Goal: Navigation & Orientation: Find specific page/section

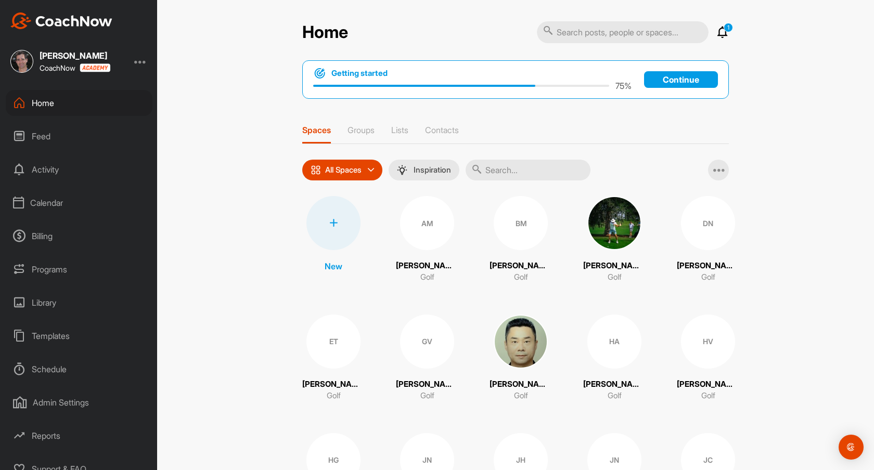
click at [237, 239] on div "Home 1 Notifications Invitations Today JP B. liked your post . 1 d • JP Bolen /…" at bounding box center [515, 235] width 717 height 470
click at [67, 205] on div "Calendar" at bounding box center [79, 203] width 147 height 26
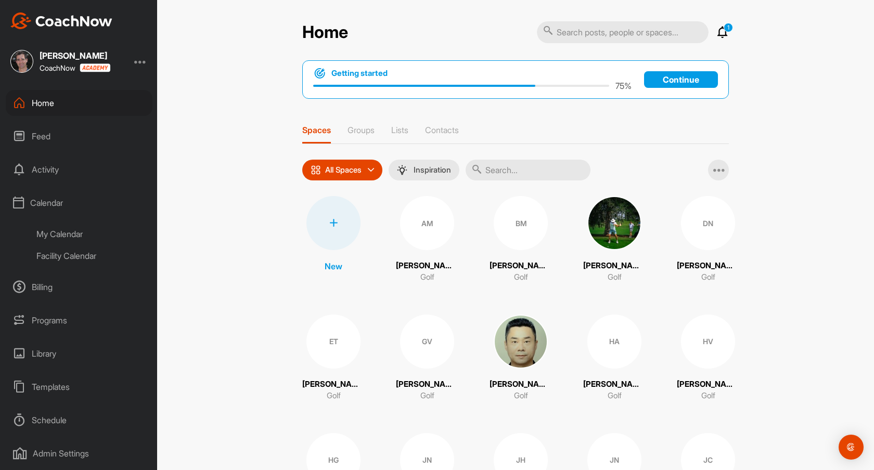
click at [67, 234] on div "My Calendar" at bounding box center [90, 234] width 123 height 22
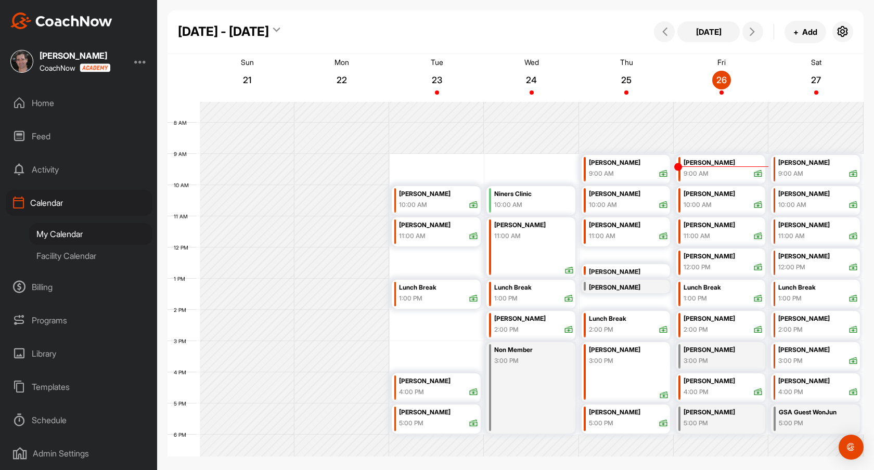
scroll to position [231, 0]
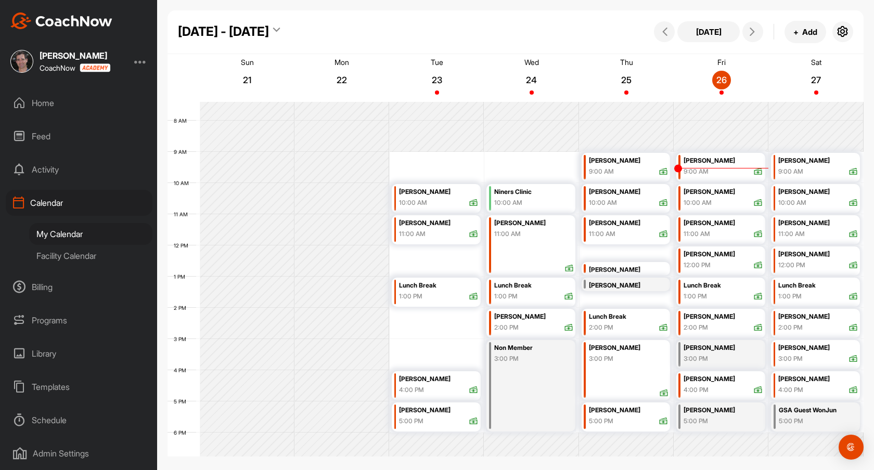
click at [66, 258] on div "Facility Calendar" at bounding box center [90, 256] width 123 height 22
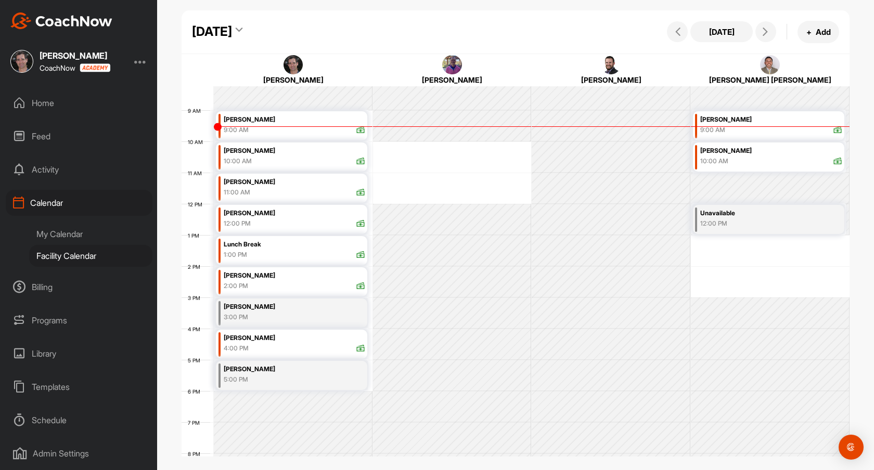
scroll to position [232, 0]
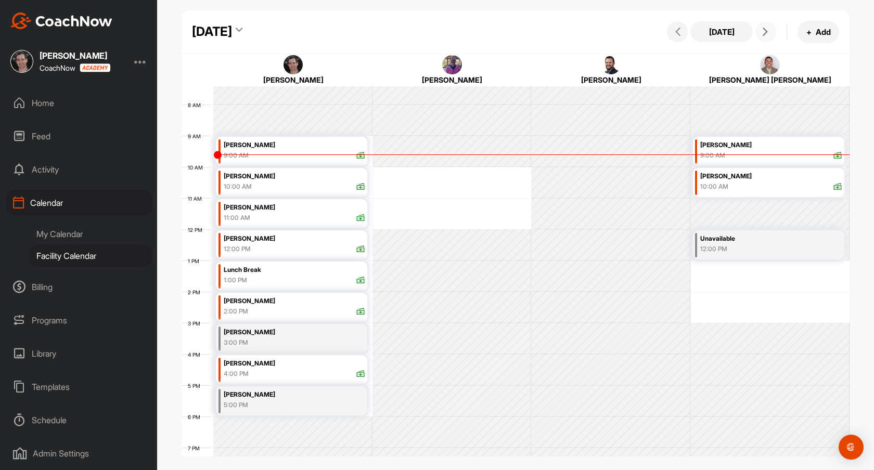
click at [766, 31] on icon at bounding box center [765, 32] width 8 height 8
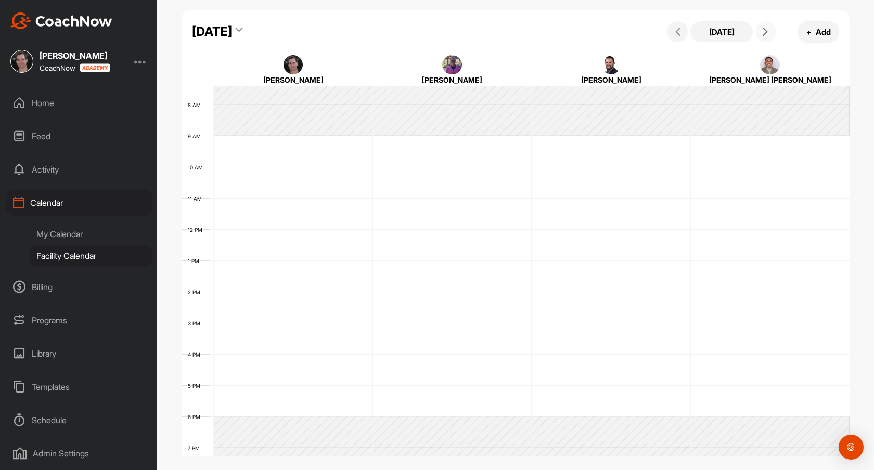
scroll to position [180, 0]
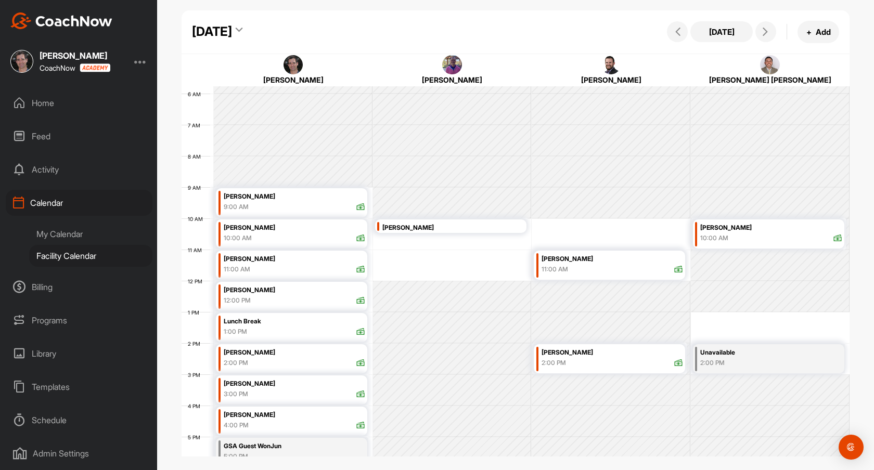
click at [75, 230] on div "My Calendar" at bounding box center [90, 234] width 123 height 22
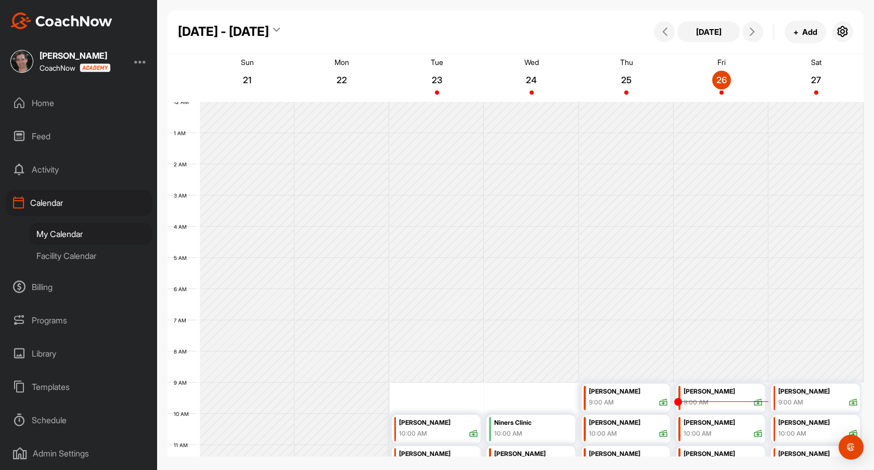
scroll to position [180, 0]
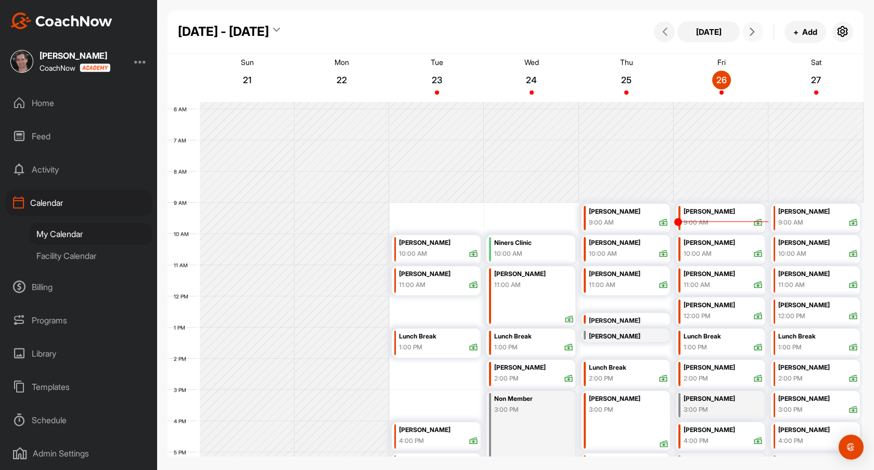
click at [753, 32] on icon at bounding box center [752, 32] width 8 height 8
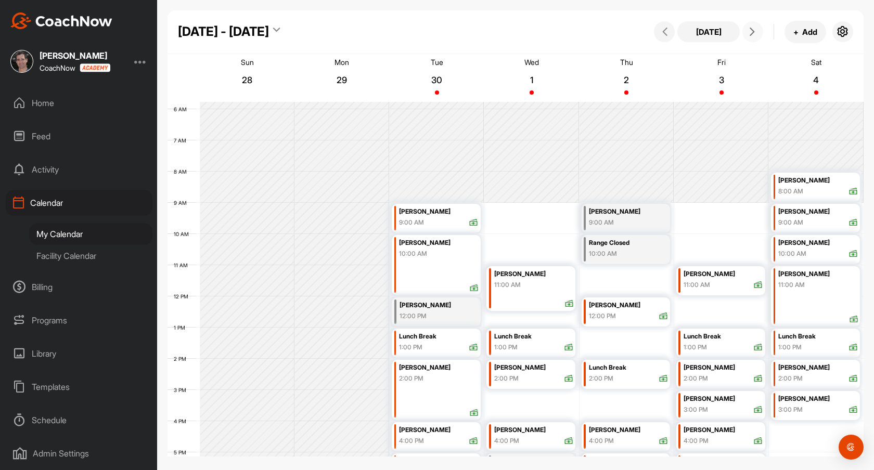
click at [753, 32] on icon at bounding box center [752, 32] width 8 height 8
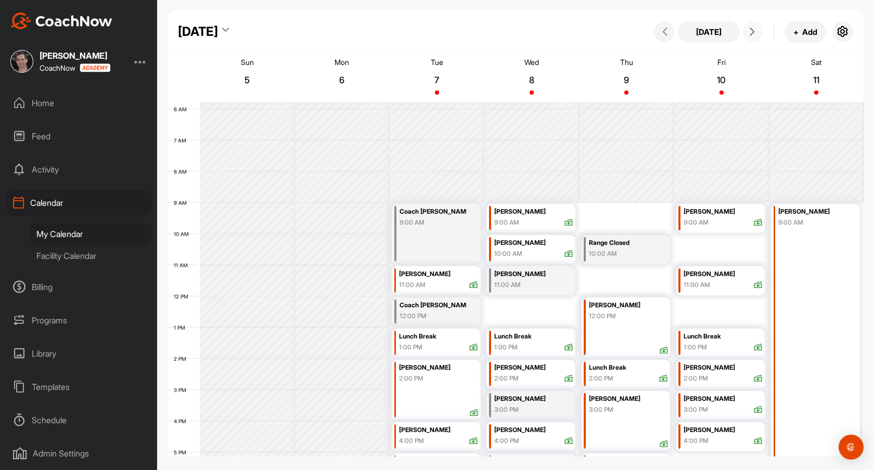
click at [750, 34] on icon at bounding box center [752, 32] width 8 height 8
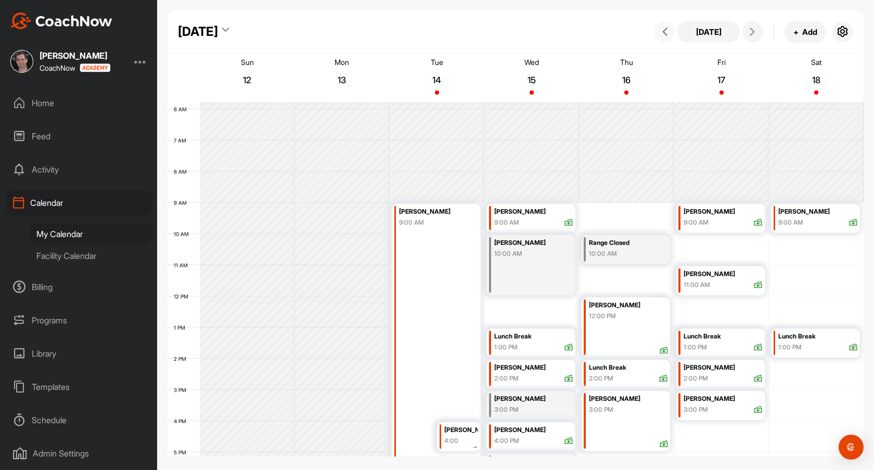
click at [663, 32] on icon at bounding box center [665, 32] width 8 height 8
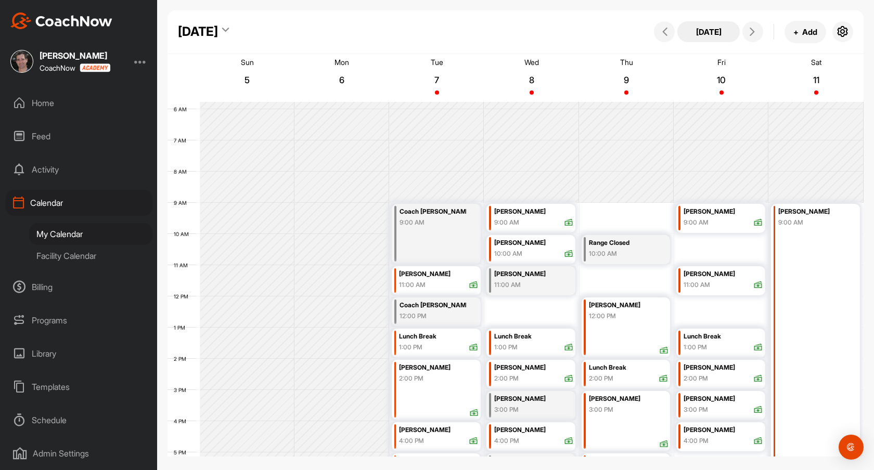
click at [711, 29] on button "[DATE]" at bounding box center [709, 31] width 62 height 21
